Goal: Communication & Community: Answer question/provide support

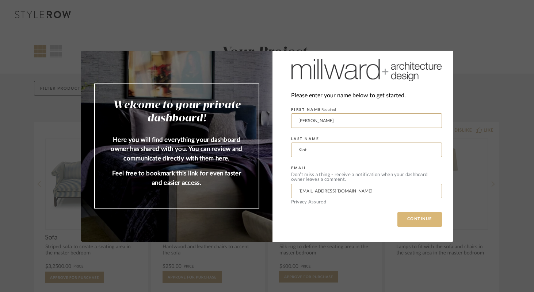
click at [422, 217] on button "CONTINUE" at bounding box center [419, 219] width 45 height 15
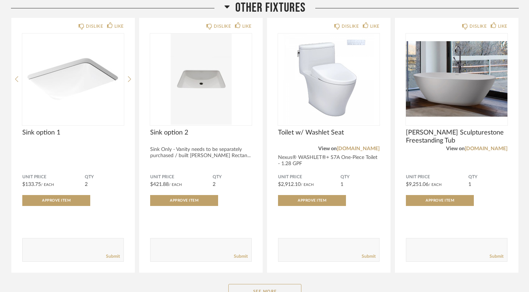
scroll to position [1149, 0]
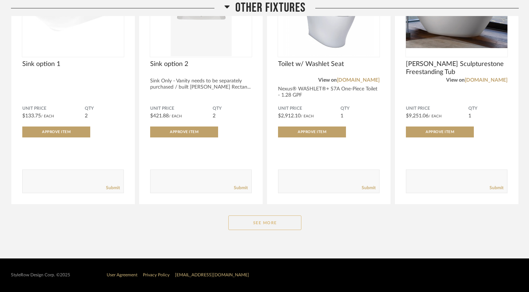
click at [287, 222] on button "See More" at bounding box center [264, 223] width 73 height 15
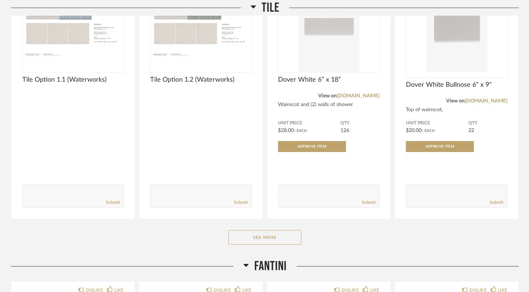
scroll to position [191, 0]
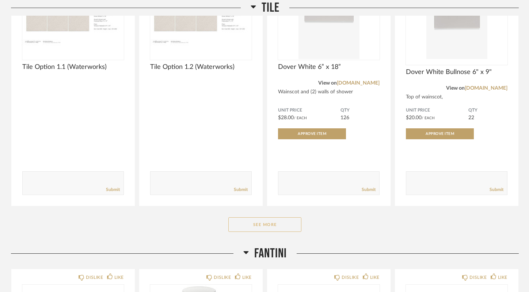
click at [272, 226] on button "See More" at bounding box center [264, 225] width 73 height 15
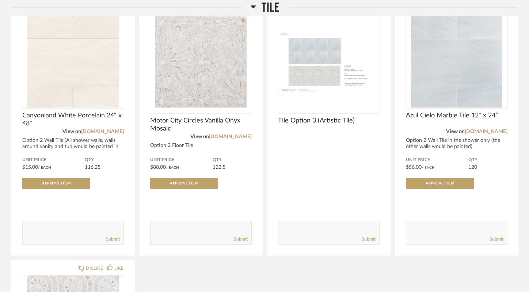
scroll to position [659, 0]
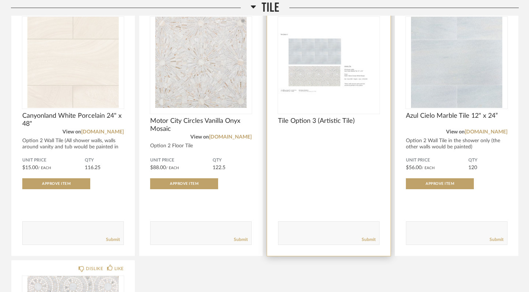
click at [318, 123] on span "Tile Option 3 (Artistic Tile)" at bounding box center [328, 121] width 101 height 8
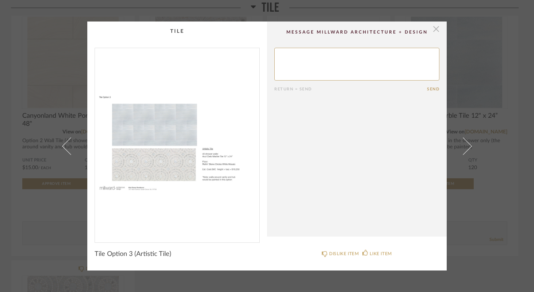
click at [436, 30] on span "button" at bounding box center [436, 29] width 15 height 15
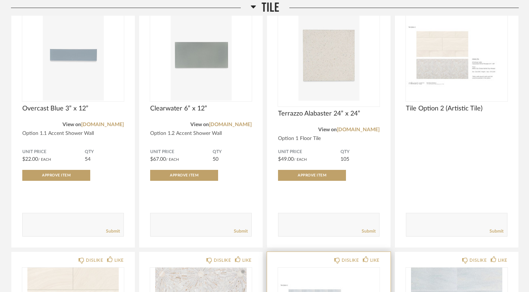
scroll to position [406, 0]
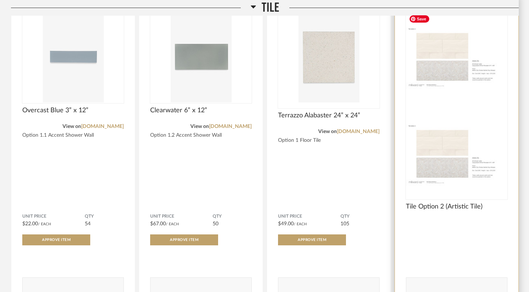
click at [437, 85] on div at bounding box center [456, 105] width 101 height 188
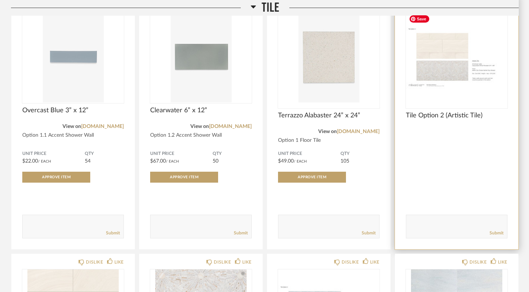
click at [437, 72] on img "0" at bounding box center [456, 56] width 101 height 91
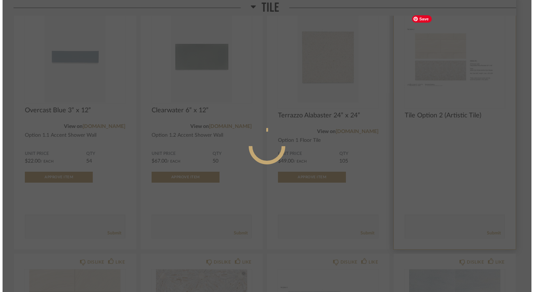
scroll to position [0, 0]
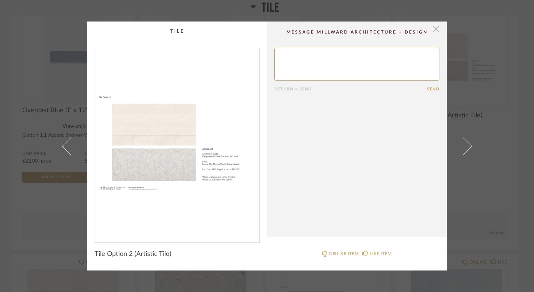
click at [437, 30] on span "button" at bounding box center [436, 29] width 15 height 15
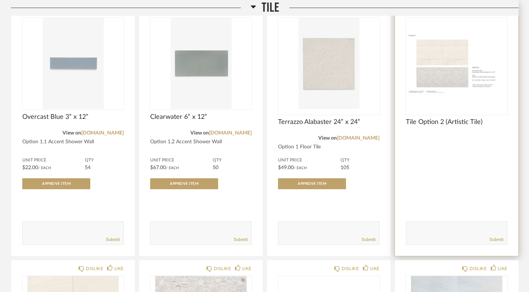
scroll to position [398, 0]
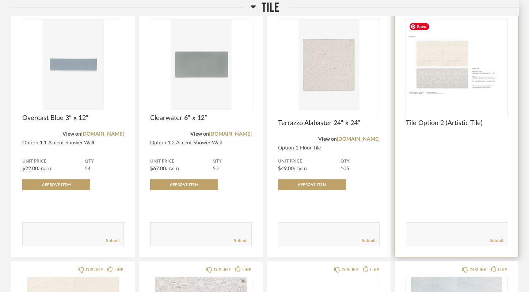
click at [434, 84] on img "0" at bounding box center [456, 64] width 101 height 91
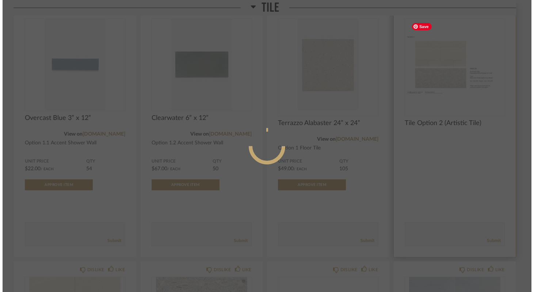
scroll to position [0, 0]
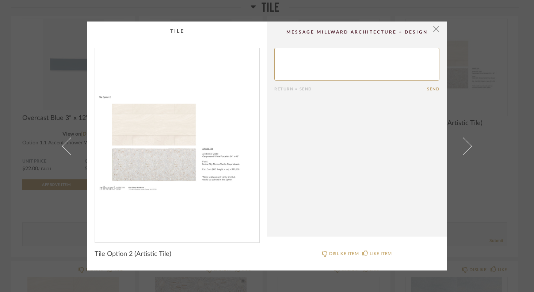
click at [509, 190] on div "× Return = Send Send Tile Option 2 (Artistic Tile) DISLIKE ITEM LIKE ITEM" at bounding box center [267, 146] width 534 height 292
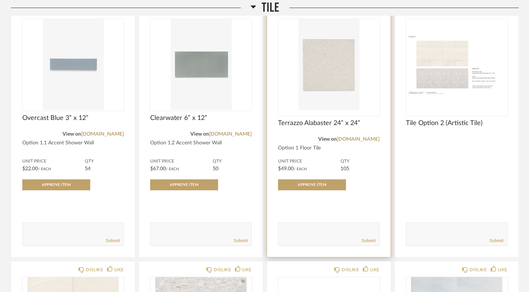
scroll to position [495, 0]
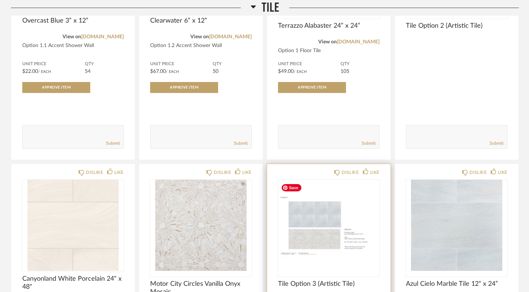
click at [318, 216] on img "0" at bounding box center [328, 225] width 101 height 91
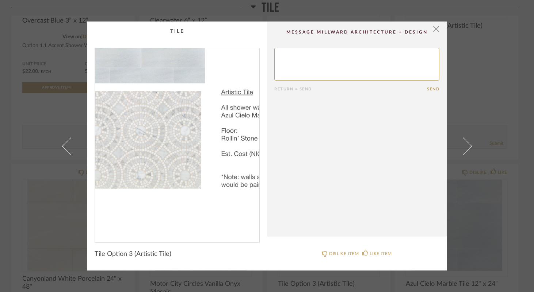
click at [185, 166] on img "0" at bounding box center [177, 142] width 164 height 189
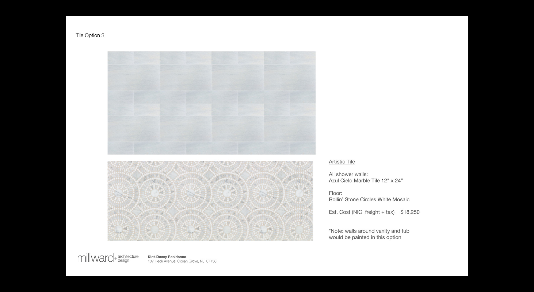
click at [385, 187] on img at bounding box center [267, 146] width 402 height 260
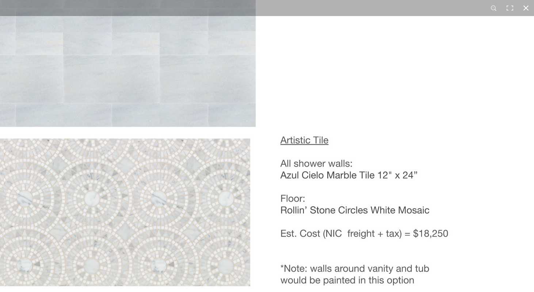
click at [525, 8] on button at bounding box center [526, 8] width 16 height 16
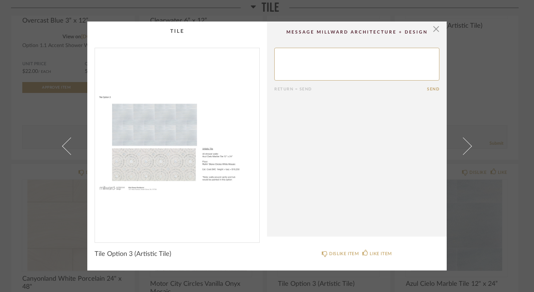
click at [507, 101] on div "× Return = Send Send Tile Option 3 (Artistic Tile) DISLIKE ITEM LIKE ITEM" at bounding box center [267, 146] width 534 height 292
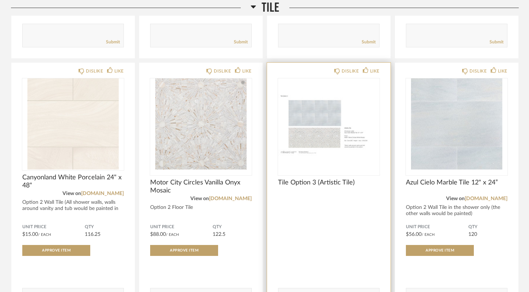
scroll to position [599, 0]
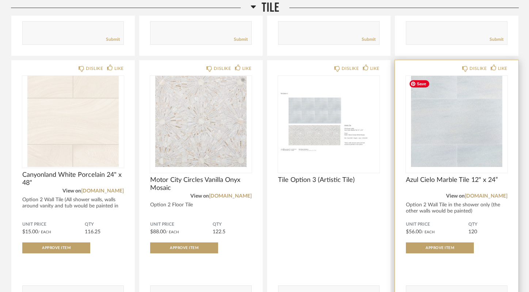
click at [468, 128] on img "0" at bounding box center [456, 121] width 101 height 91
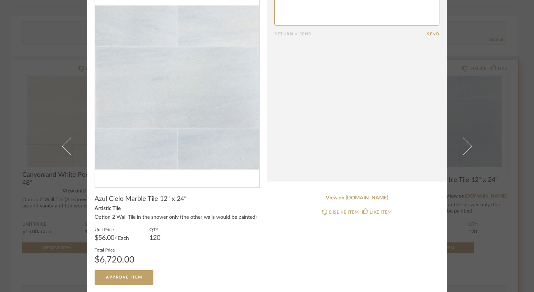
scroll to position [0, 0]
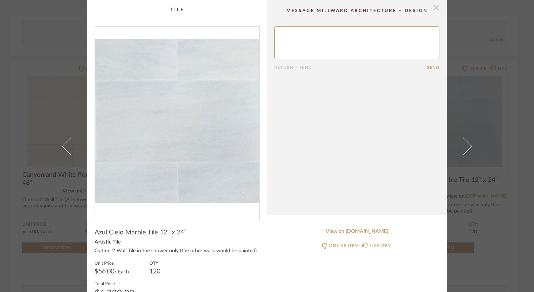
click at [433, 9] on span "button" at bounding box center [436, 7] width 15 height 15
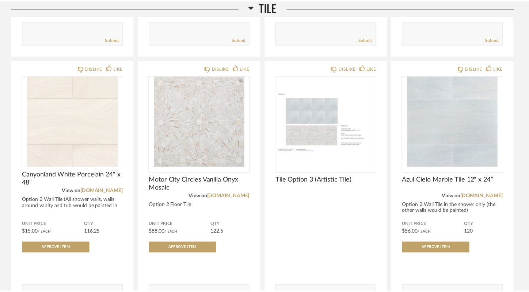
scroll to position [599, 0]
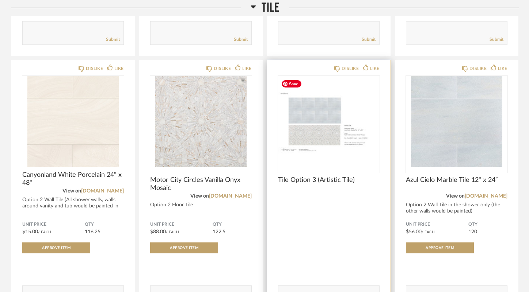
click at [333, 137] on img "0" at bounding box center [328, 121] width 101 height 91
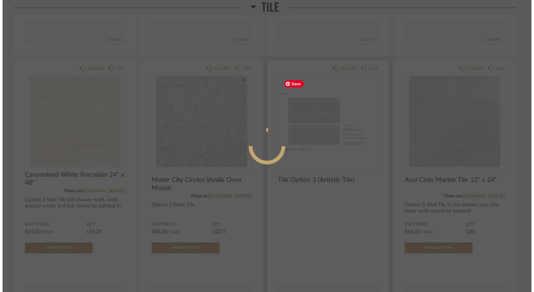
scroll to position [0, 0]
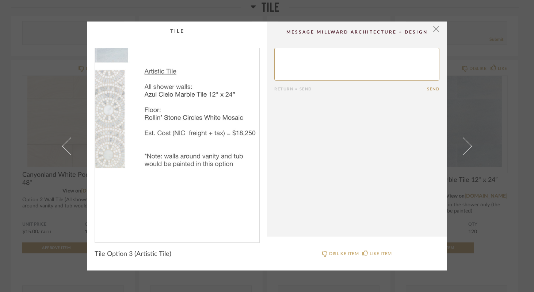
click at [211, 173] on img "0" at bounding box center [177, 142] width 164 height 189
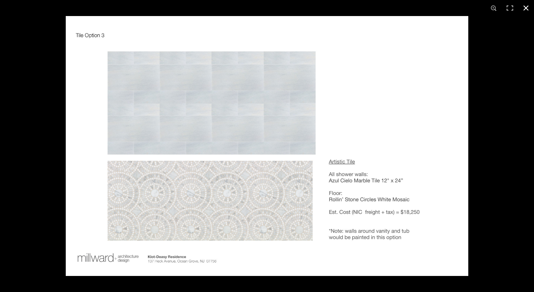
click at [528, 7] on button at bounding box center [526, 8] width 16 height 16
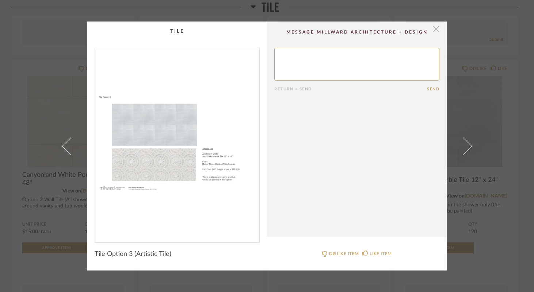
click at [435, 28] on span "button" at bounding box center [436, 29] width 15 height 15
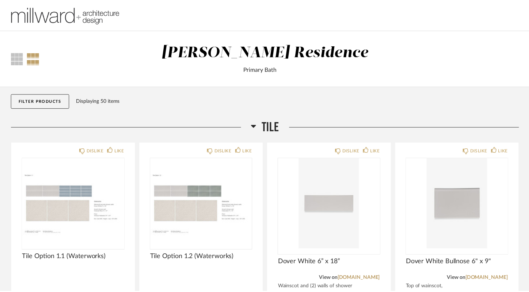
scroll to position [599, 0]
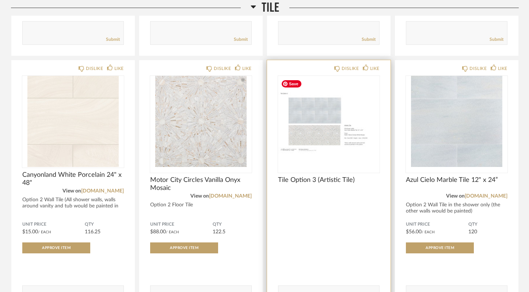
click at [353, 131] on img "0" at bounding box center [328, 121] width 101 height 91
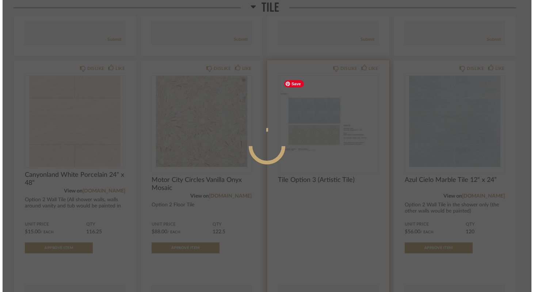
scroll to position [0, 0]
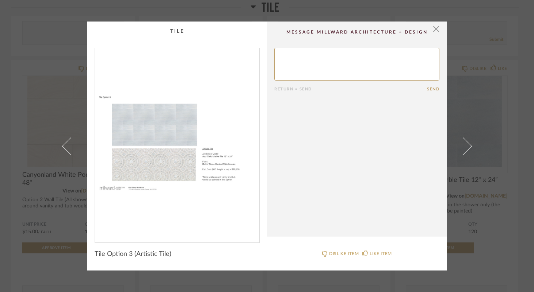
click at [214, 169] on img "0" at bounding box center [177, 142] width 164 height 189
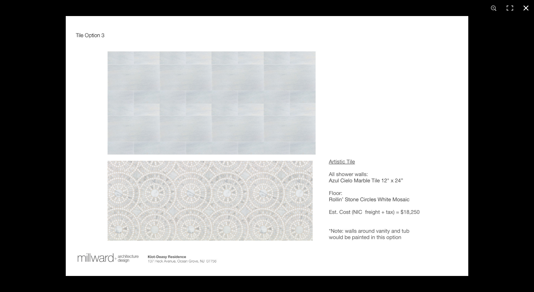
click at [499, 68] on div at bounding box center [333, 162] width 534 height 292
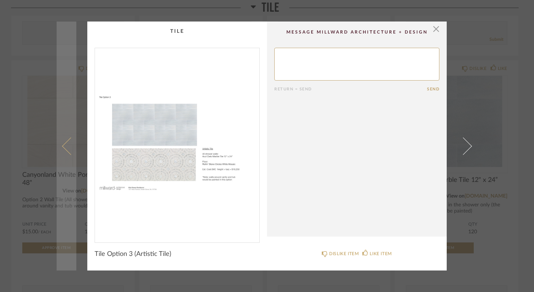
click at [63, 147] on span at bounding box center [71, 146] width 18 height 18
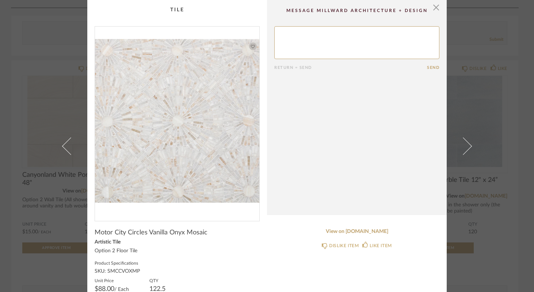
scroll to position [51, 0]
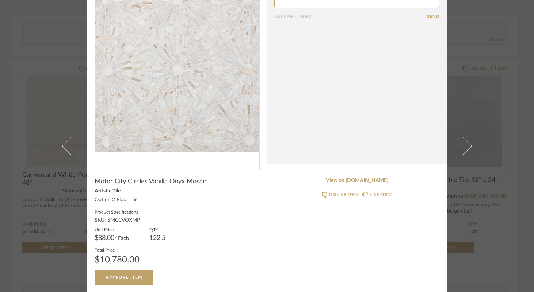
click at [508, 41] on div "× Return = Send Send Motor City Circles Vanilla Onyx Mosaic Artistic Tile Optio…" at bounding box center [267, 146] width 534 height 292
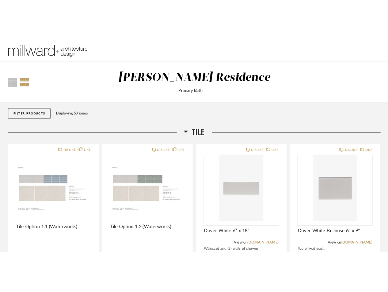
scroll to position [599, 0]
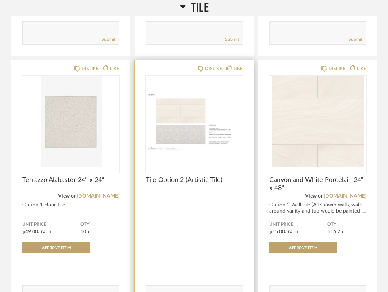
click at [246, 97] on div "DISLIKE LIKE Tile Option 2 (Artistic Tile) Comments: Submit" at bounding box center [194, 190] width 119 height 260
click at [197, 138] on img "0" at bounding box center [194, 121] width 97 height 91
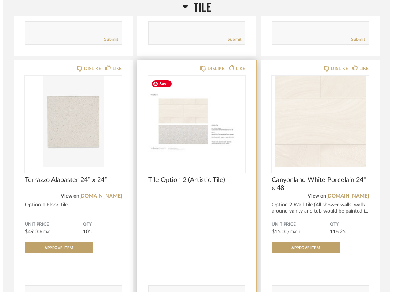
scroll to position [0, 0]
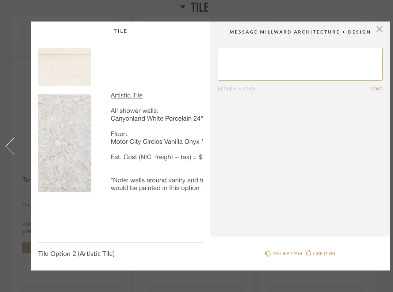
click at [149, 162] on img "0" at bounding box center [120, 142] width 164 height 189
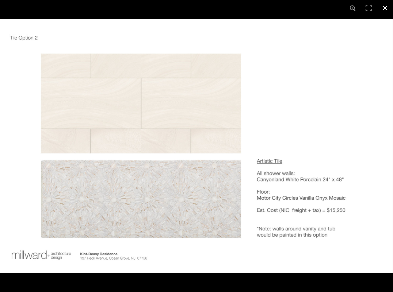
click at [389, 8] on button at bounding box center [385, 8] width 16 height 16
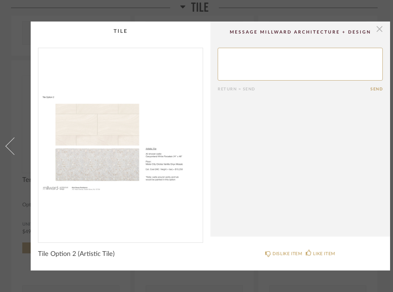
click at [381, 26] on span "button" at bounding box center [379, 29] width 15 height 15
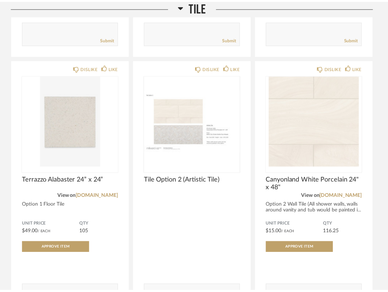
scroll to position [599, 0]
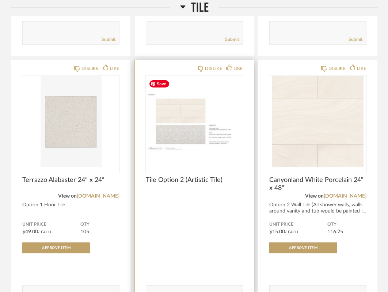
scroll to position [395, 0]
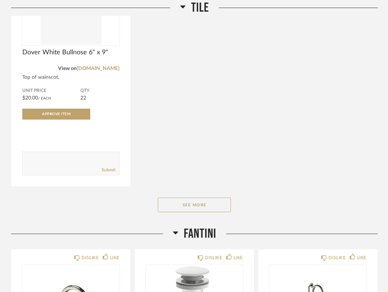
scroll to position [483, 0]
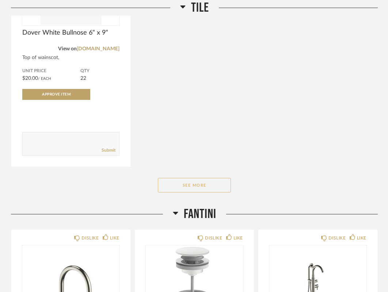
click at [198, 188] on button "See More" at bounding box center [194, 185] width 73 height 15
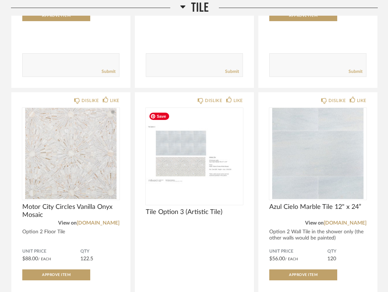
scroll to position [821, 0]
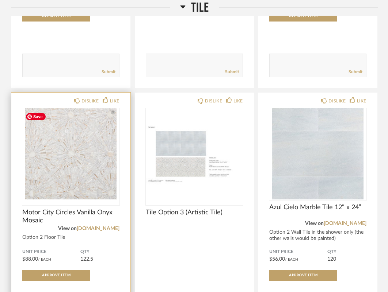
click at [76, 172] on img "0" at bounding box center [70, 153] width 97 height 91
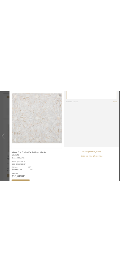
scroll to position [57, 0]
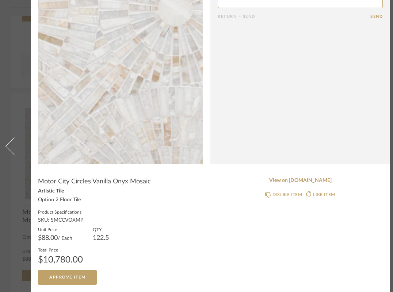
click at [103, 84] on img "0" at bounding box center [120, 70] width 164 height 189
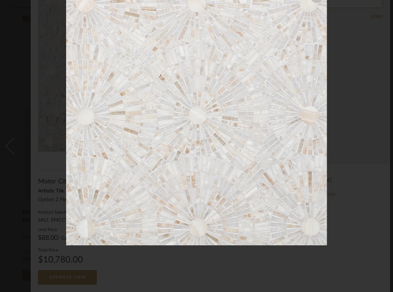
click at [277, 163] on img at bounding box center [196, 115] width 261 height 260
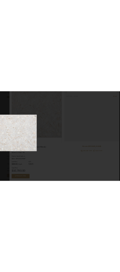
scroll to position [0, 0]
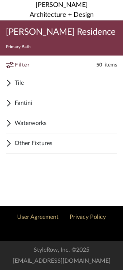
click at [8, 81] on icon at bounding box center [8, 83] width 3 height 6
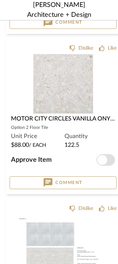
scroll to position [1380, 0]
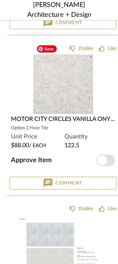
click at [0, 0] on img at bounding box center [0, 0] width 0 height 0
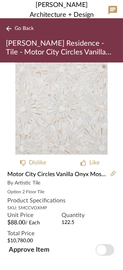
click at [10, 30] on icon at bounding box center [9, 28] width 6 height 5
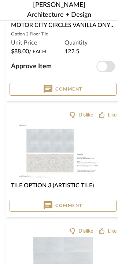
scroll to position [1480, 0]
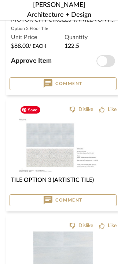
click at [65, 118] on img "0" at bounding box center [63, 145] width 92 height 60
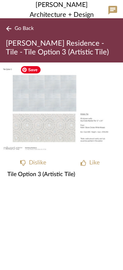
click at [61, 95] on img "0" at bounding box center [61, 108] width 123 height 92
click at [10, 27] on icon at bounding box center [9, 28] width 6 height 5
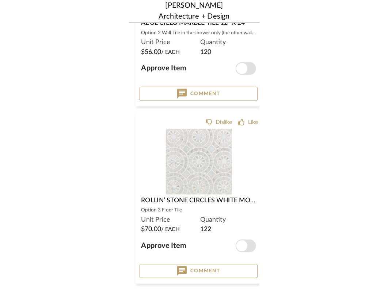
scroll to position [658, 0]
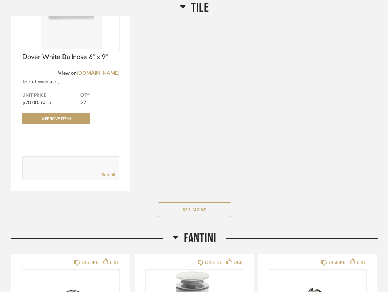
scroll to position [457, 0]
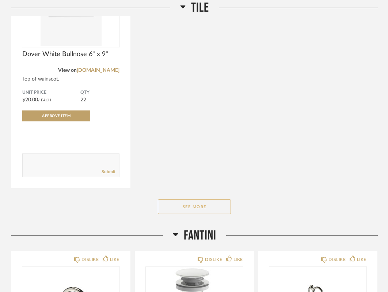
click at [203, 204] on button "See More" at bounding box center [194, 207] width 73 height 15
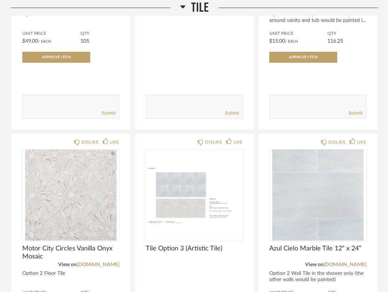
scroll to position [775, 0]
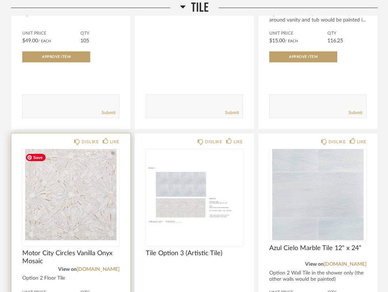
click at [0, 0] on img at bounding box center [0, 0] width 0 height 0
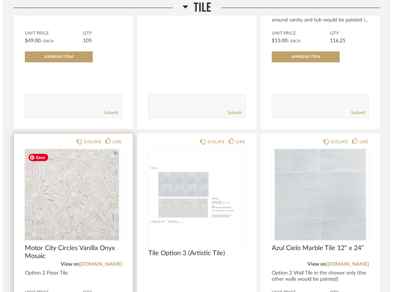
scroll to position [0, 0]
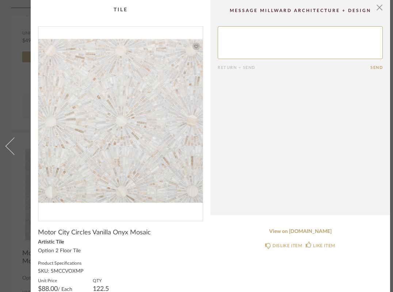
click at [245, 31] on textarea at bounding box center [300, 42] width 165 height 33
drag, startPoint x: 308, startPoint y: 42, endPoint x: 236, endPoint y: 29, distance: 73.5
click at [236, 29] on textarea at bounding box center [300, 42] width 165 height 33
type textarea "Hi - looking at plan - bathroom 99.75 square feet - so if each is 2 square feet…"
click at [377, 68] on button "Send" at bounding box center [376, 67] width 12 height 5
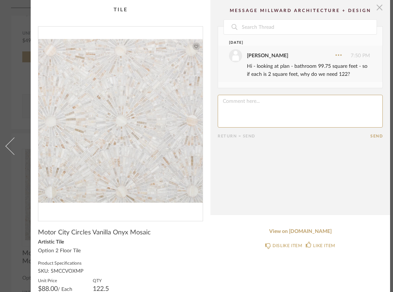
click at [382, 10] on span "button" at bounding box center [379, 7] width 15 height 15
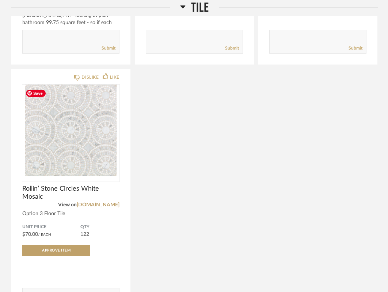
scroll to position [1104, 0]
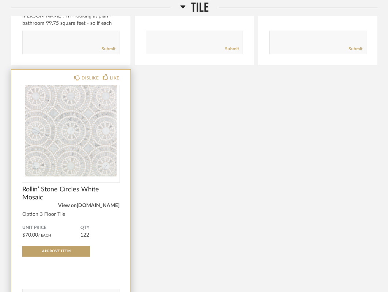
click at [109, 208] on link "artistictile.com" at bounding box center [98, 205] width 43 height 5
click at [90, 171] on img "0" at bounding box center [70, 130] width 97 height 91
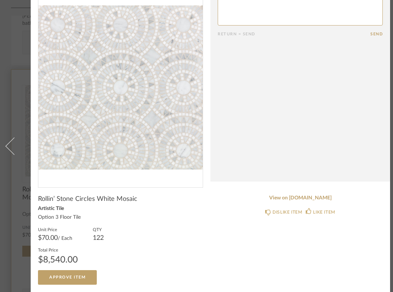
scroll to position [0, 0]
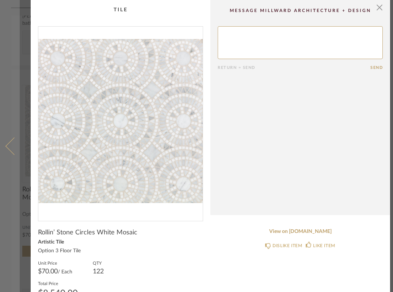
click at [8, 152] on link at bounding box center [10, 146] width 20 height 292
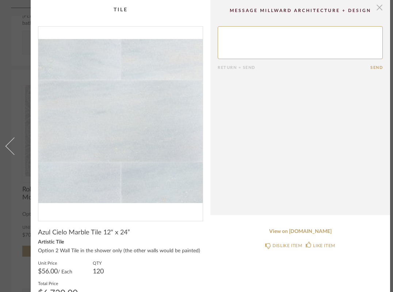
click at [379, 10] on span "button" at bounding box center [379, 7] width 15 height 15
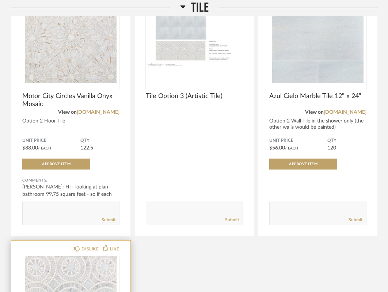
scroll to position [791, 0]
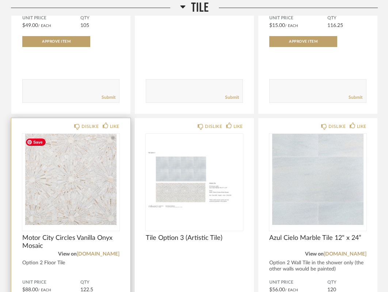
click at [64, 177] on img "0" at bounding box center [70, 179] width 97 height 91
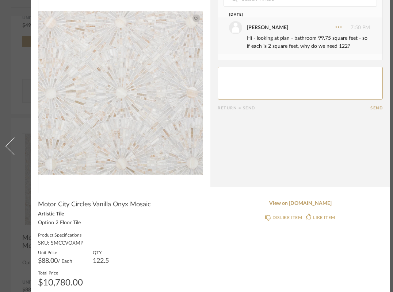
scroll to position [0, 0]
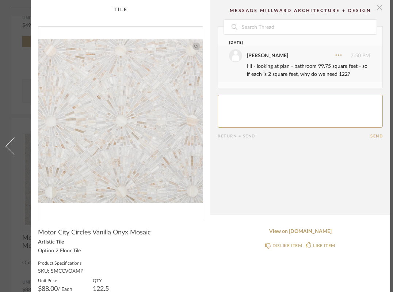
click at [379, 11] on span "button" at bounding box center [379, 7] width 15 height 15
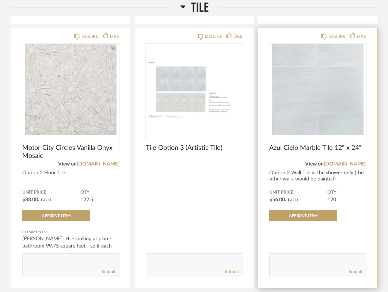
scroll to position [835, 0]
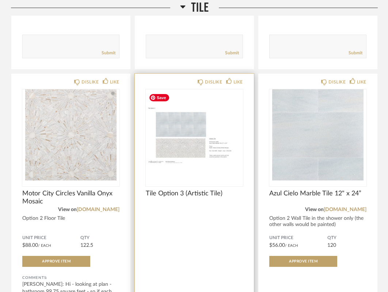
click at [218, 170] on img "0" at bounding box center [194, 134] width 97 height 91
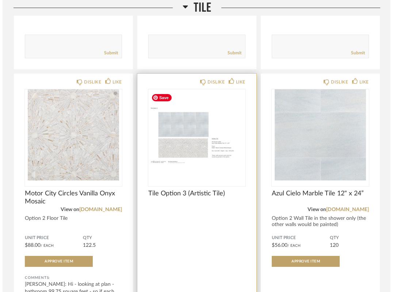
scroll to position [0, 0]
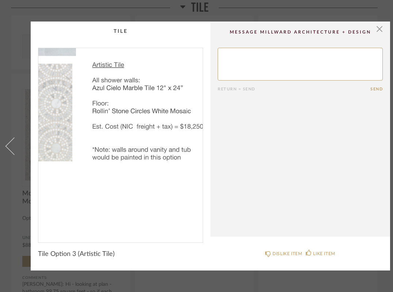
click at [155, 172] on img "0" at bounding box center [120, 142] width 164 height 189
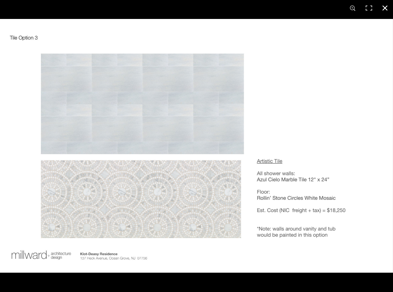
click at [386, 11] on button at bounding box center [385, 8] width 16 height 16
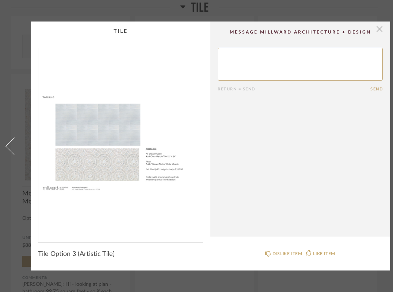
click at [381, 31] on span "button" at bounding box center [379, 29] width 15 height 15
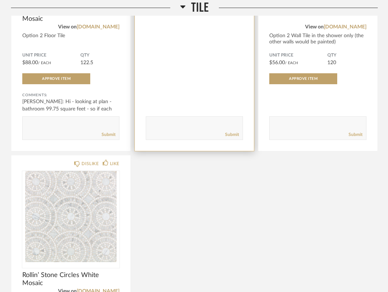
scroll to position [1019, 0]
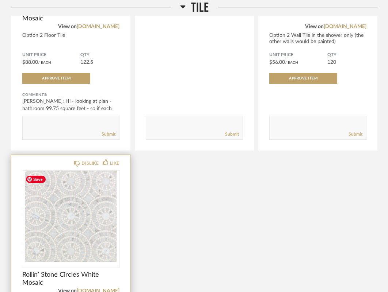
click at [71, 252] on img "0" at bounding box center [70, 216] width 97 height 91
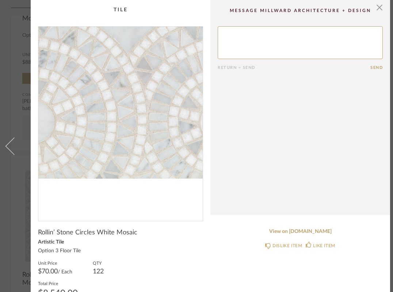
scroll to position [39, 0]
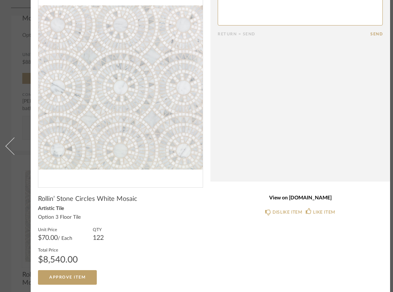
click at [307, 195] on link "View on artistictile.com" at bounding box center [300, 198] width 165 height 6
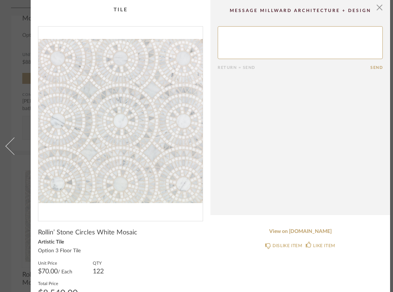
click at [257, 45] on textarea at bounding box center [300, 42] width 165 height 33
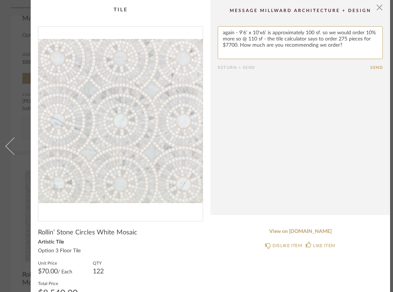
type textarea "again - 9'6' x 10'x6' is approximately 100 sf. so we would order 10% more so @ …"
click at [284, 156] on cpp-summary-comments "Return = Send Send" at bounding box center [300, 107] width 180 height 215
click at [378, 67] on button "Send" at bounding box center [376, 67] width 12 height 5
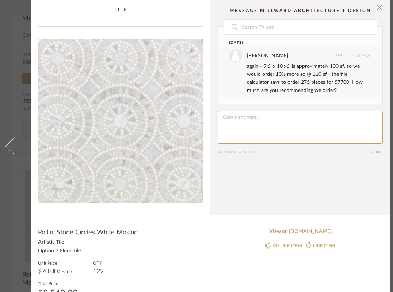
click at [38, 234] on span "Rollin’ Stone Circles White Mosaic" at bounding box center [87, 233] width 99 height 8
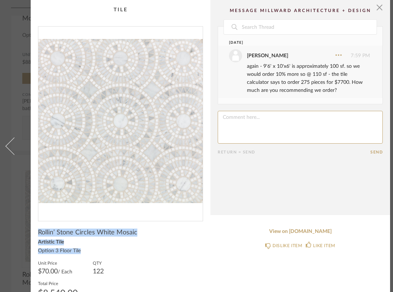
drag, startPoint x: 39, startPoint y: 232, endPoint x: 81, endPoint y: 250, distance: 45.9
click at [81, 250] on div "Rollin’ Stone Circles White Mosaic Artistic Tile Option 3 Floor Tile Unit Price…" at bounding box center [120, 274] width 165 height 90
copy div "Rollin’ Stone Circles White Mosaic Artistic Tile Option 3 Floor Tile"
click at [380, 8] on span "button" at bounding box center [379, 7] width 15 height 15
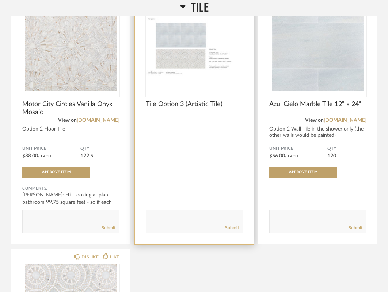
scroll to position [924, 0]
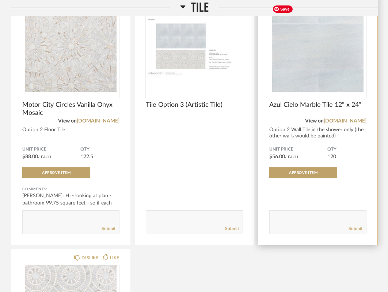
click at [322, 78] on img "0" at bounding box center [317, 46] width 97 height 91
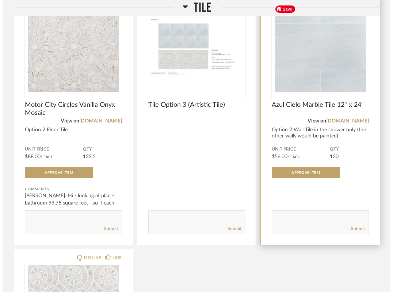
scroll to position [0, 0]
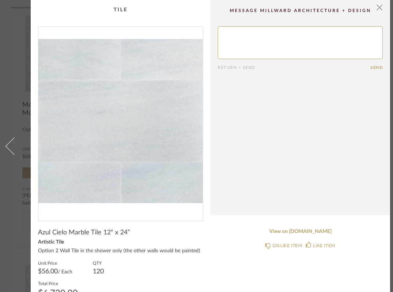
click at [276, 37] on textarea at bounding box center [300, 42] width 165 height 33
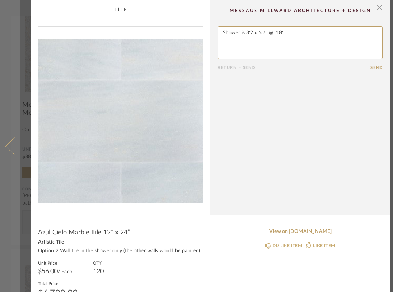
type textarea "Shower is 3'2 x 5'7" @ 18'"
click at [13, 88] on link at bounding box center [10, 146] width 20 height 292
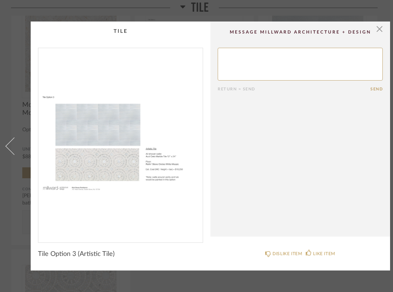
click at [23, 209] on div "× Return = Send Send Tile Option 3 (Artistic Tile) DISLIKE ITEM LIKE ITEM" at bounding box center [196, 146] width 393 height 249
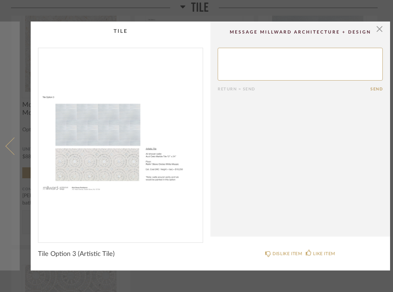
click at [11, 145] on span at bounding box center [14, 146] width 18 height 18
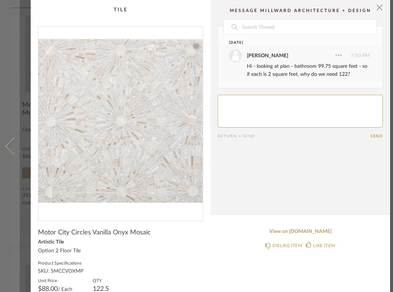
click at [13, 142] on span at bounding box center [14, 146] width 18 height 18
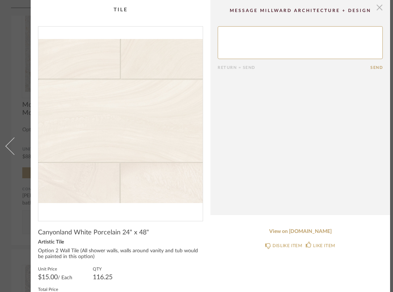
click at [379, 11] on span "button" at bounding box center [379, 7] width 15 height 15
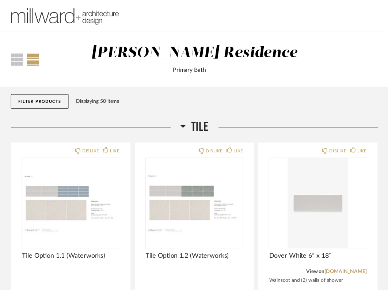
scroll to position [924, 0]
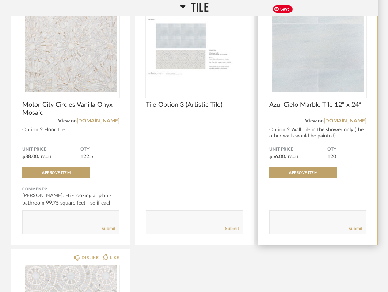
click at [311, 92] on img "0" at bounding box center [317, 46] width 97 height 91
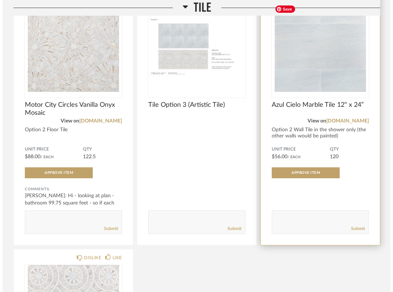
scroll to position [0, 0]
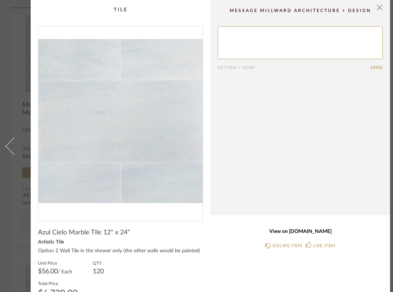
click at [306, 234] on link "View on artistictile.com" at bounding box center [300, 232] width 165 height 6
click at [268, 38] on textarea at bounding box center [300, 42] width 165 height 33
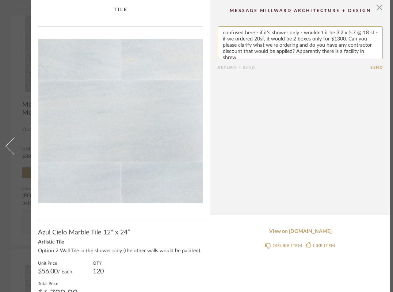
scroll to position [2, 0]
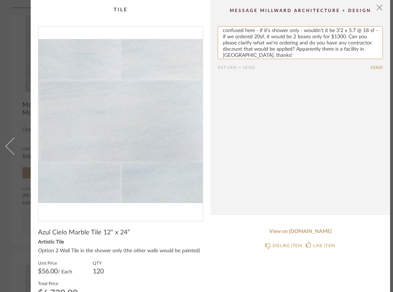
type textarea "confused here - if it's shower only - wouldn't it be 3'2 x 5.7 @ 18 sf - if we …"
click at [374, 68] on button "Send" at bounding box center [376, 67] width 12 height 5
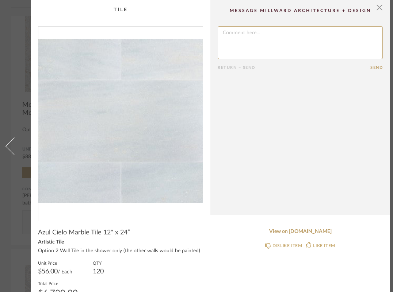
scroll to position [0, 0]
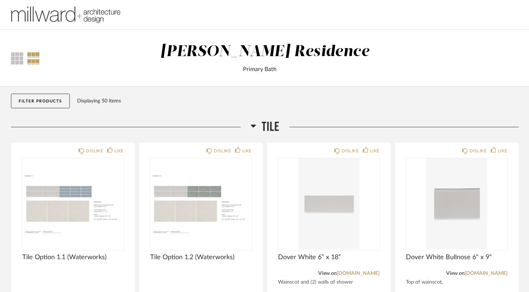
click at [41, 18] on img at bounding box center [66, 14] width 110 height 29
click at [98, 100] on div "Displaying 50 items" at bounding box center [296, 101] width 438 height 8
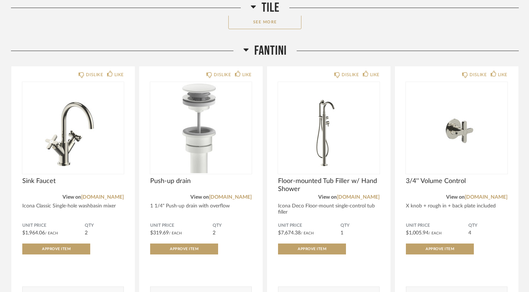
scroll to position [391, 0]
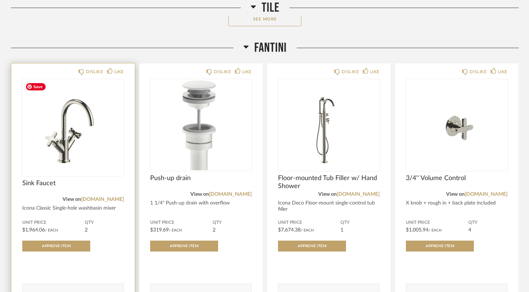
click at [84, 108] on img "0" at bounding box center [72, 124] width 101 height 91
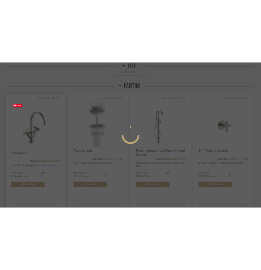
scroll to position [0, 0]
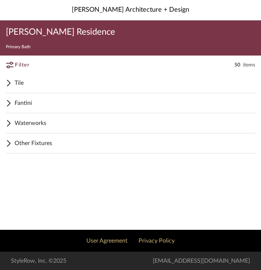
click at [12, 65] on icon at bounding box center [9, 65] width 7 height 7
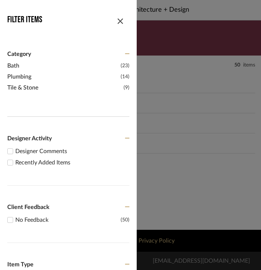
click at [12, 65] on span "Bath" at bounding box center [63, 65] width 112 height 9
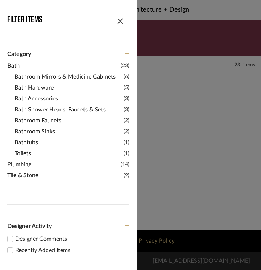
click at [34, 143] on span "Bathtubs" at bounding box center [68, 142] width 107 height 9
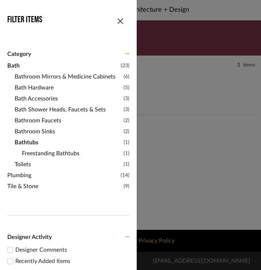
click at [38, 156] on span "Freestanding Bathtubs" at bounding box center [72, 153] width 100 height 9
click at [121, 22] on span "button" at bounding box center [121, 20] width 18 height 18
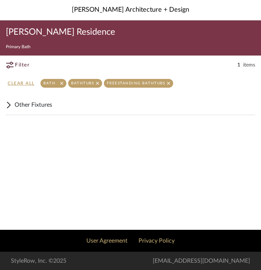
click at [24, 106] on span "Other Fixtures" at bounding box center [135, 104] width 241 height 9
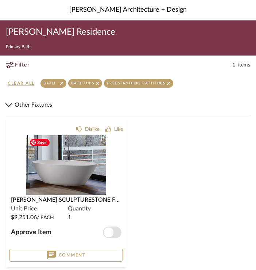
click at [75, 180] on img "0" at bounding box center [66, 165] width 80 height 60
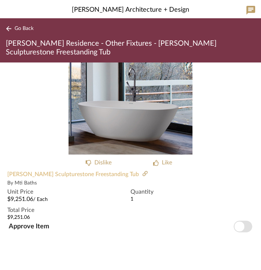
click at [51, 174] on span "[PERSON_NAME] Sculpturestone Freestanding Tub" at bounding box center [73, 174] width 132 height 9
click at [145, 122] on img "0" at bounding box center [131, 108] width 124 height 92
click at [68, 176] on span "[PERSON_NAME] Sculpturestone Freestanding Tub" at bounding box center [73, 174] width 132 height 9
click at [143, 175] on icon at bounding box center [145, 173] width 5 height 5
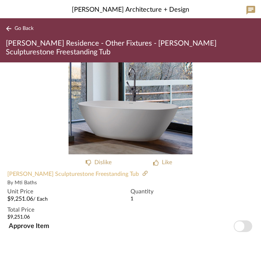
click at [98, 173] on span "[PERSON_NAME] Sculpturestone Freestanding Tub" at bounding box center [73, 174] width 132 height 9
